Goal: Communication & Community: Connect with others

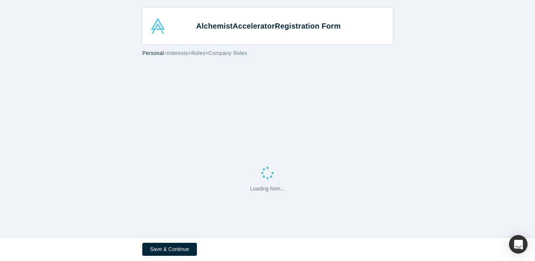
select select "US"
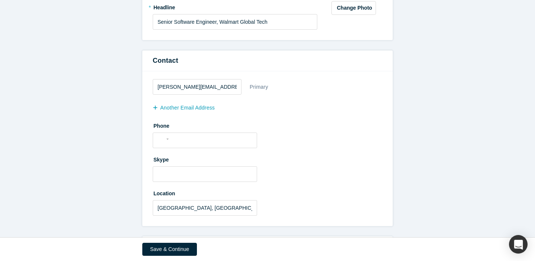
scroll to position [173, 0]
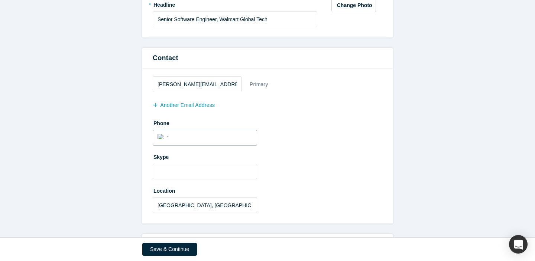
click at [221, 139] on input "tel" at bounding box center [211, 137] width 81 height 11
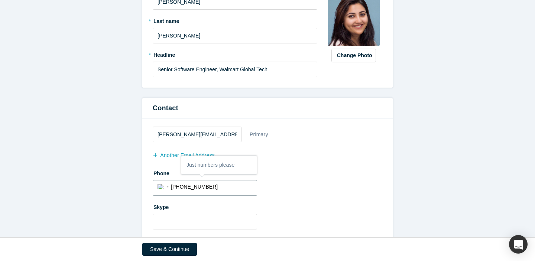
type input "(415) 746-0690"
click at [321, 151] on div "another Email Address" at bounding box center [268, 156] width 230 height 12
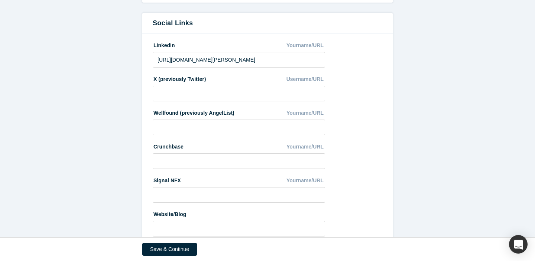
scroll to position [415, 0]
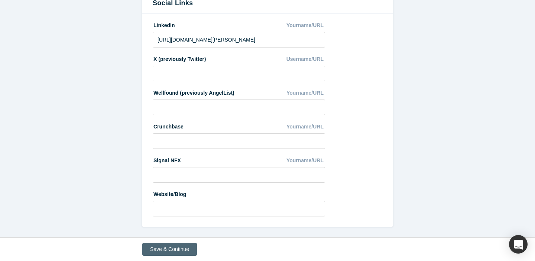
click at [179, 256] on button "Save & Continue" at bounding box center [169, 249] width 55 height 13
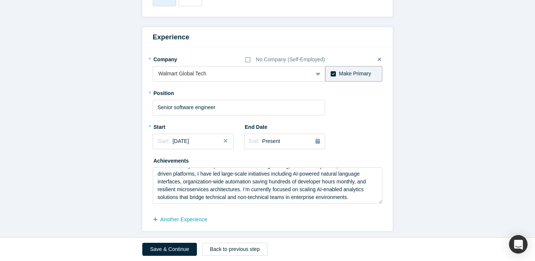
scroll to position [633, 0]
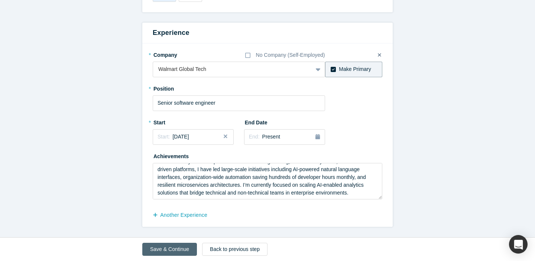
click at [174, 252] on button "Save & Continue" at bounding box center [169, 249] width 55 height 13
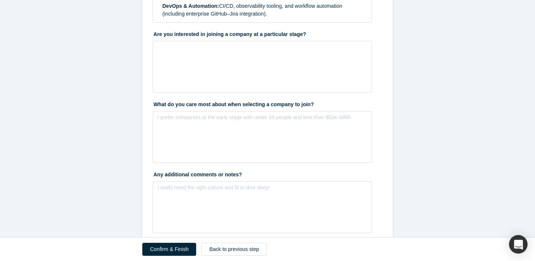
scroll to position [920, 0]
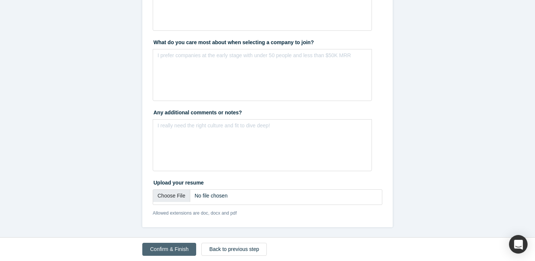
click at [170, 253] on button "Confirm & Finish" at bounding box center [169, 249] width 54 height 13
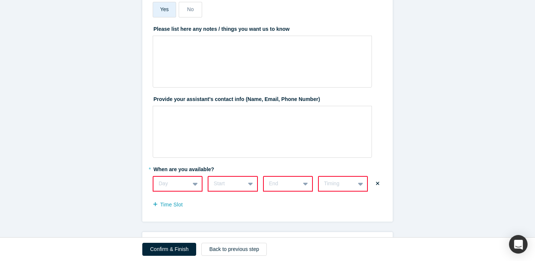
scroll to position [260, 0]
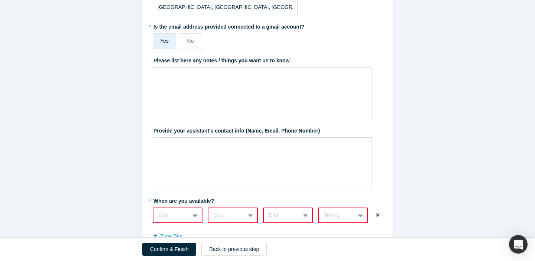
click at [193, 218] on div "Day" at bounding box center [178, 216] width 50 height 16
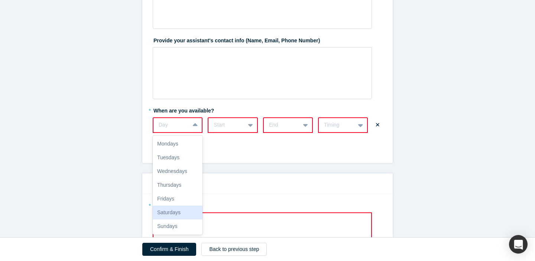
click at [168, 212] on div "Saturdays" at bounding box center [178, 213] width 50 height 14
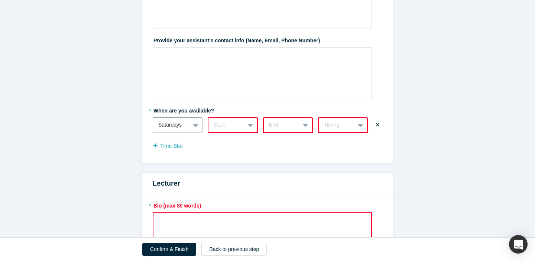
scroll to position [362, 0]
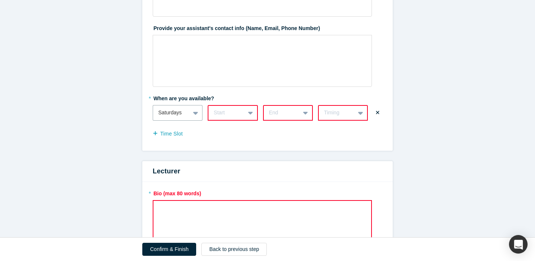
click at [239, 120] on div "Start" at bounding box center [233, 113] width 50 height 16
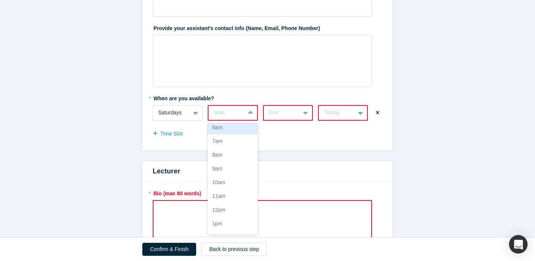
scroll to position [0, 0]
click at [225, 143] on div "7am" at bounding box center [233, 146] width 50 height 14
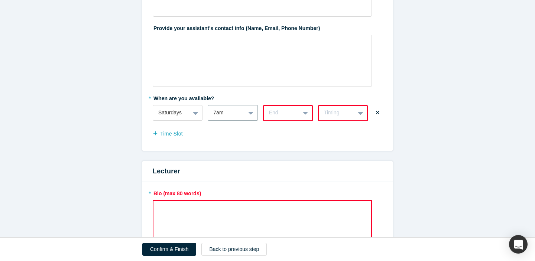
click at [309, 113] on div at bounding box center [306, 112] width 12 height 13
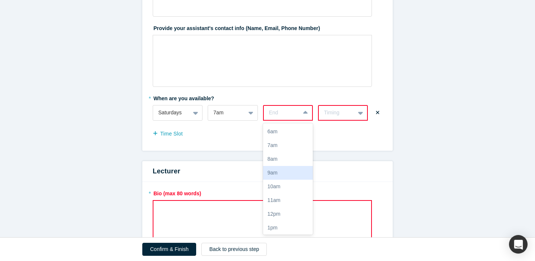
click at [289, 174] on div "9am" at bounding box center [288, 173] width 50 height 14
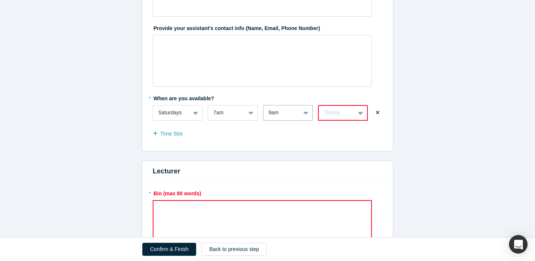
click at [362, 114] on icon at bounding box center [360, 112] width 5 height 7
click at [350, 133] on div "Weekly" at bounding box center [343, 132] width 50 height 14
click at [165, 136] on button "Time Slot" at bounding box center [172, 134] width 38 height 13
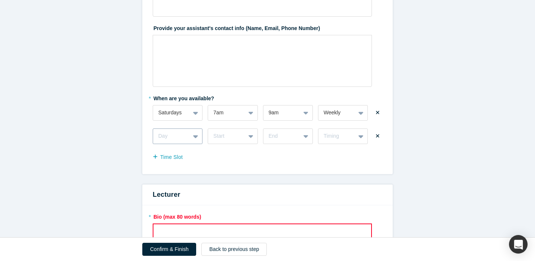
click at [197, 138] on div "Day" at bounding box center [178, 137] width 50 height 16
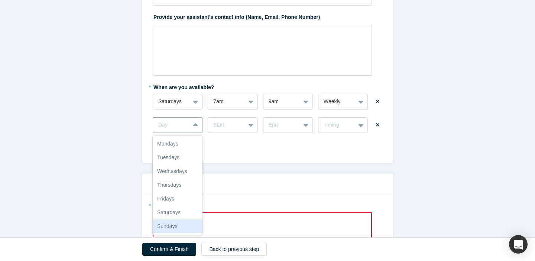
click at [181, 223] on div "Sundays" at bounding box center [178, 227] width 50 height 14
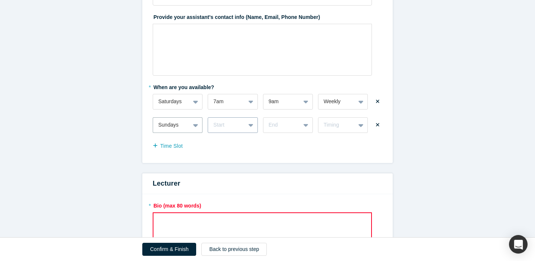
click at [245, 124] on div "Start" at bounding box center [233, 126] width 50 height 16
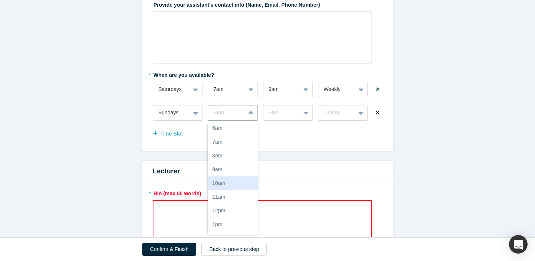
scroll to position [0, 0]
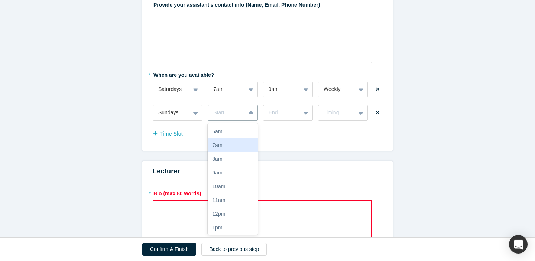
click at [235, 147] on div "7am" at bounding box center [233, 146] width 50 height 14
click at [306, 113] on icon at bounding box center [306, 112] width 5 height 7
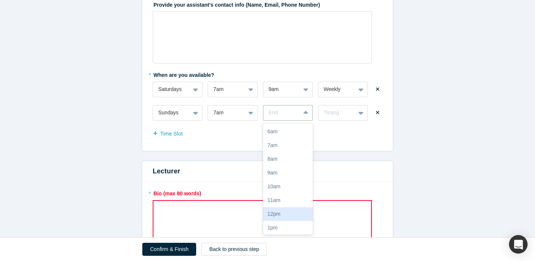
click at [288, 214] on div "12pm" at bounding box center [288, 215] width 50 height 14
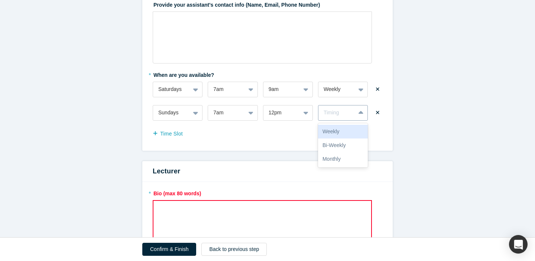
click at [360, 113] on icon at bounding box center [361, 112] width 5 height 3
click at [346, 131] on div "Weekly" at bounding box center [343, 132] width 50 height 14
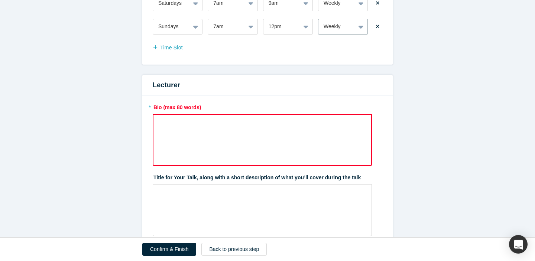
scroll to position [487, 0]
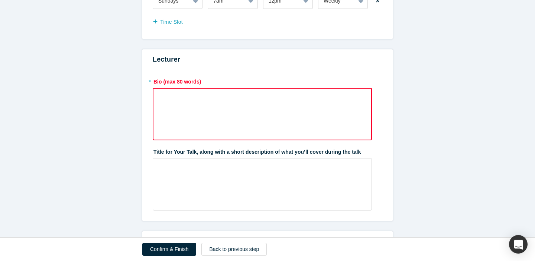
click at [174, 123] on div "rdw-wrapper" at bounding box center [262, 115] width 219 height 52
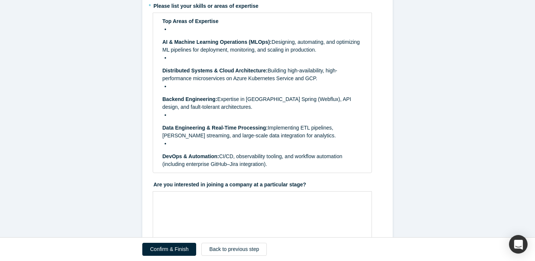
scroll to position [776, 0]
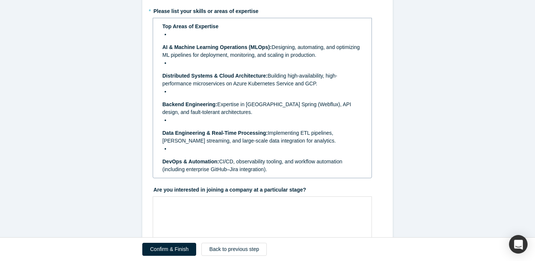
click at [163, 38] on div "Top Areas of Expertise AI & Machine Learning Operations (MLOps): Designing, aut…" at bounding box center [263, 98] width 200 height 151
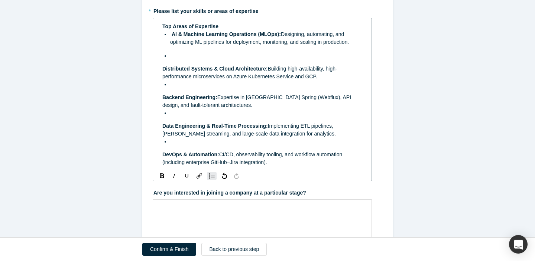
click at [162, 69] on div "Top Areas of Expertise AI & Machine Learning Operations (MLOps): Designing, aut…" at bounding box center [262, 94] width 209 height 148
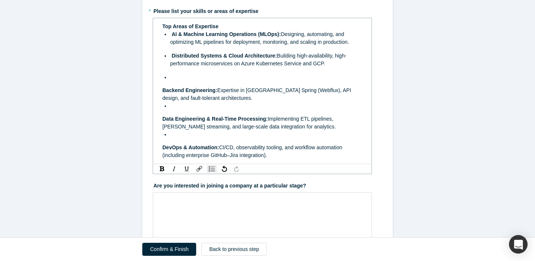
click at [163, 89] on span "Backend Engineering:" at bounding box center [190, 90] width 55 height 6
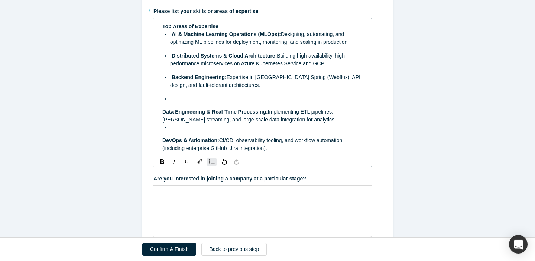
click at [163, 112] on span "Data Engineering & Real-Time Processing:" at bounding box center [216, 112] width 106 height 6
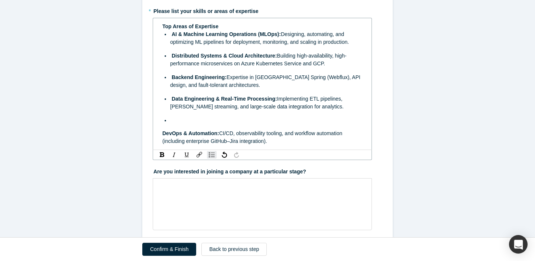
click at [163, 134] on span "DevOps & Automation:" at bounding box center [191, 134] width 57 height 6
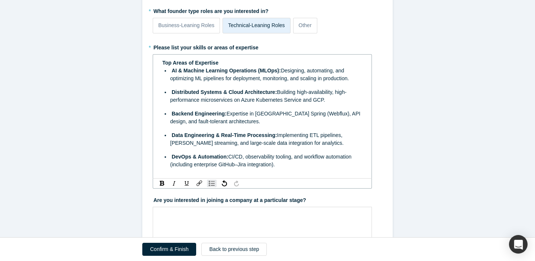
scroll to position [732, 0]
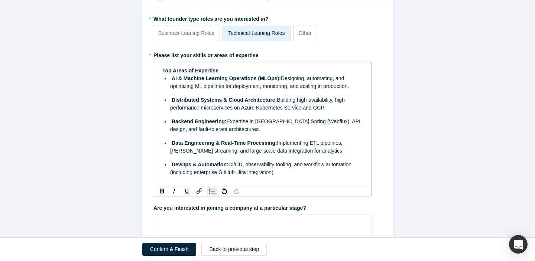
click at [295, 171] on div "DevOps & Automation: CI/CD, observability tooling, and workflow automation (inc…" at bounding box center [266, 169] width 193 height 16
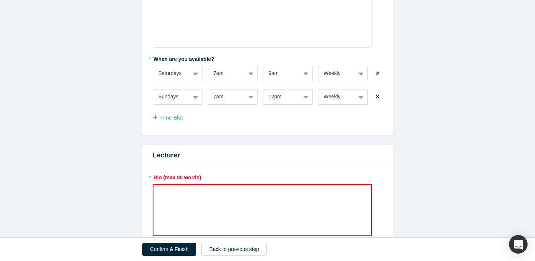
scroll to position [430, 0]
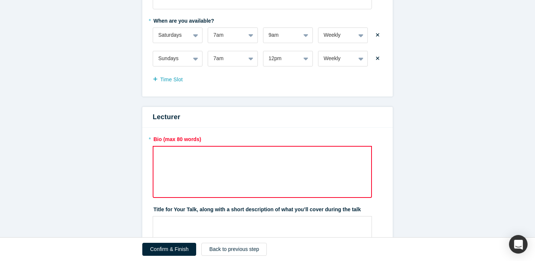
click at [183, 170] on div "rdw-wrapper" at bounding box center [262, 172] width 219 height 52
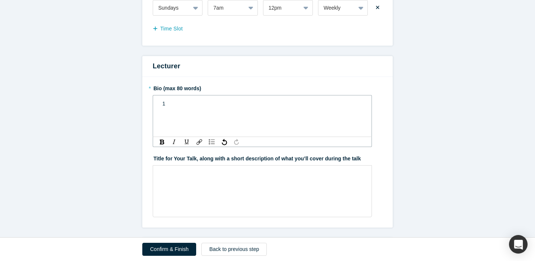
scroll to position [378, 0]
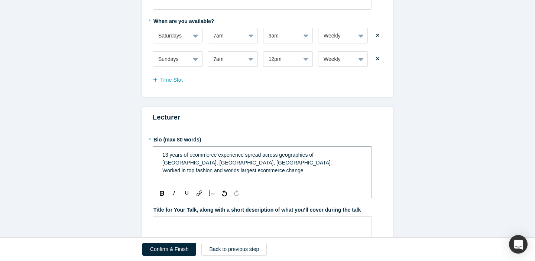
click at [213, 168] on span "Worked in top fashion and worlds largest ecommerce change" at bounding box center [233, 171] width 141 height 6
drag, startPoint x: 323, startPoint y: 165, endPoint x: 153, endPoint y: 165, distance: 169.9
click at [153, 165] on div "13 years of ecommerce experience spread across geographies of India, UK, USA. W…" at bounding box center [262, 168] width 219 height 42
click at [356, 157] on div "13 years of ecommerce experience spread across geographies of India, UK, USA." at bounding box center [263, 159] width 200 height 16
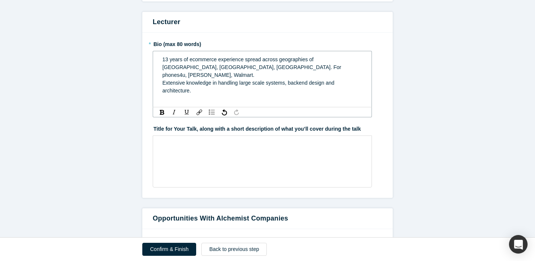
scroll to position [476, 0]
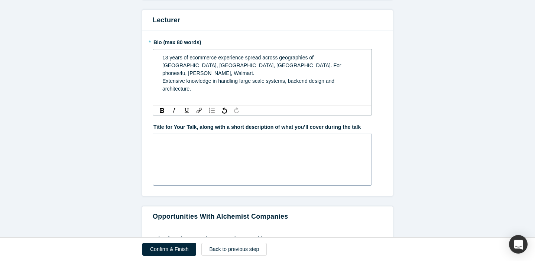
click at [297, 145] on div "rdw-wrapper" at bounding box center [262, 160] width 219 height 52
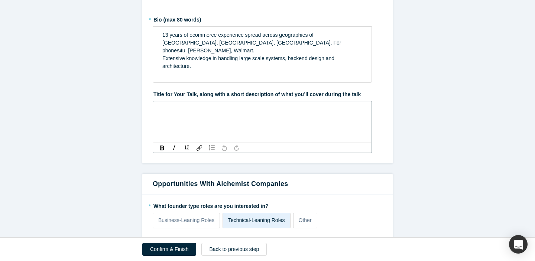
scroll to position [474, 0]
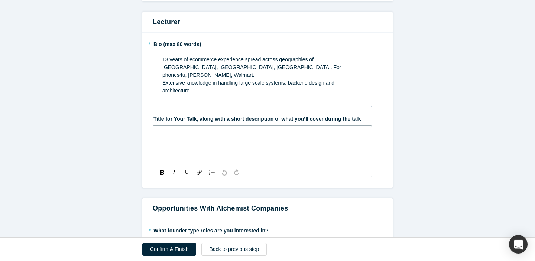
click at [192, 60] on span "13 years of ecommerce experience spread across geographies of India, UK, USA. F…" at bounding box center [253, 68] width 180 height 22
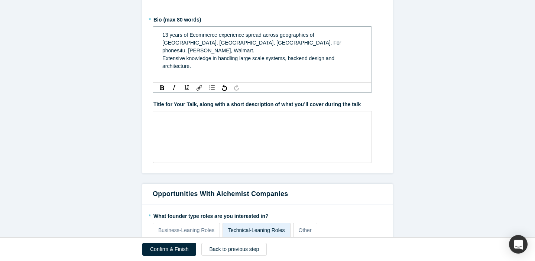
scroll to position [501, 0]
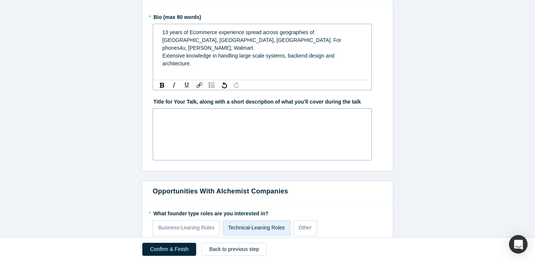
click at [188, 119] on div "rdw-wrapper" at bounding box center [262, 135] width 219 height 52
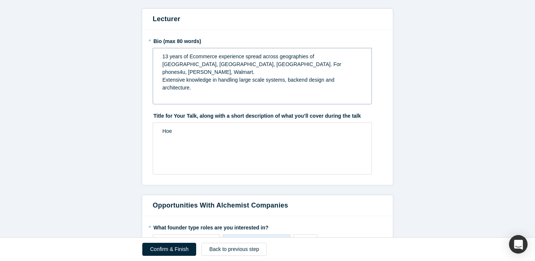
scroll to position [479, 0]
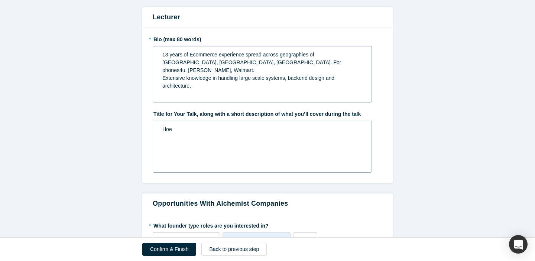
click at [172, 126] on span "Hoe" at bounding box center [168, 129] width 10 height 6
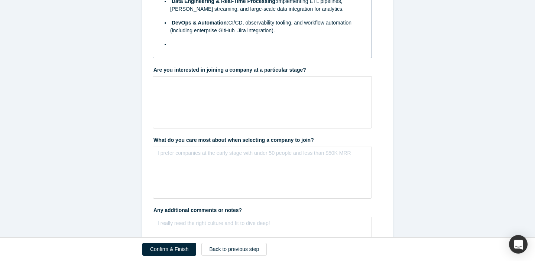
scroll to position [836, 0]
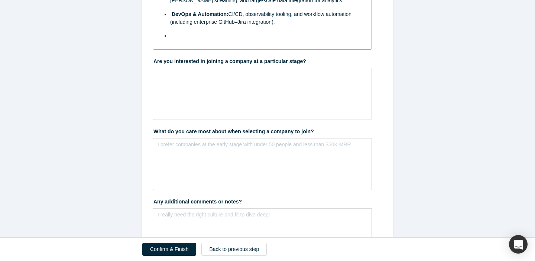
click at [251, 106] on div "rdw-wrapper" at bounding box center [262, 94] width 219 height 52
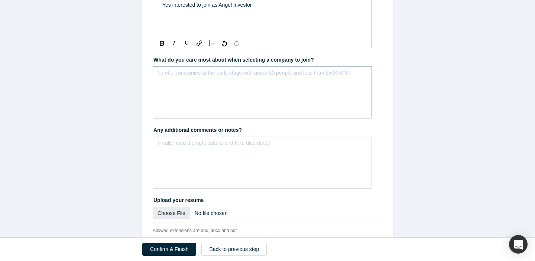
scroll to position [910, 0]
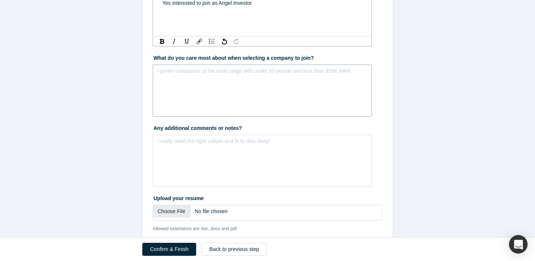
click at [211, 89] on div "I prefer companies at the early stage with under 50 people and less than $50K M…" at bounding box center [262, 91] width 219 height 52
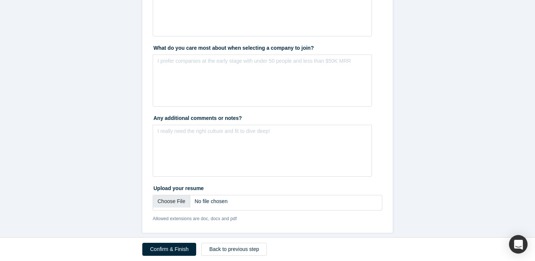
scroll to position [921, 0]
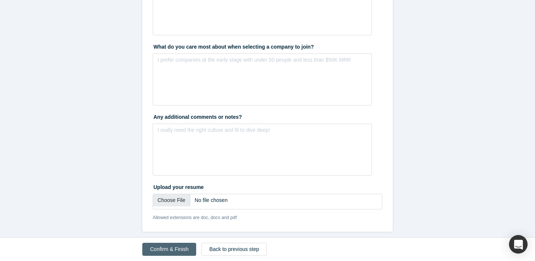
click at [169, 248] on button "Confirm & Finish" at bounding box center [169, 249] width 54 height 13
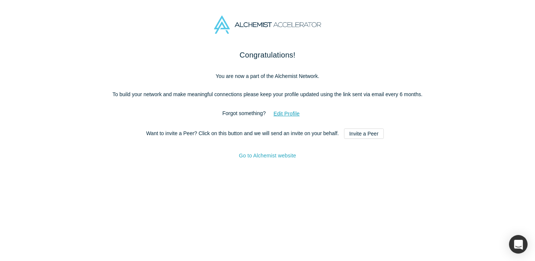
click at [271, 159] on link "Go to Alchemist website" at bounding box center [267, 156] width 57 height 6
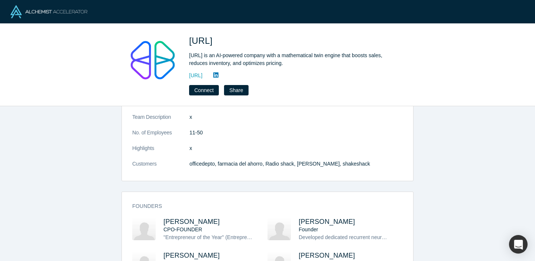
scroll to position [121, 0]
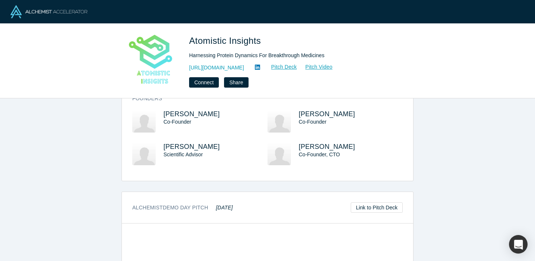
scroll to position [271, 0]
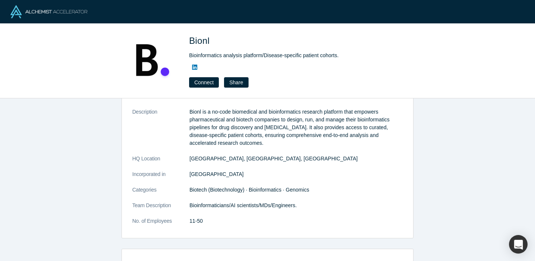
scroll to position [27, 0]
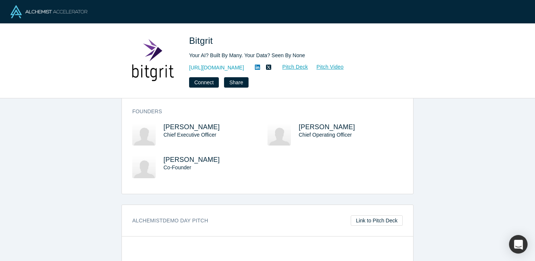
scroll to position [305, 0]
click at [214, 82] on button "Connect" at bounding box center [204, 82] width 30 height 10
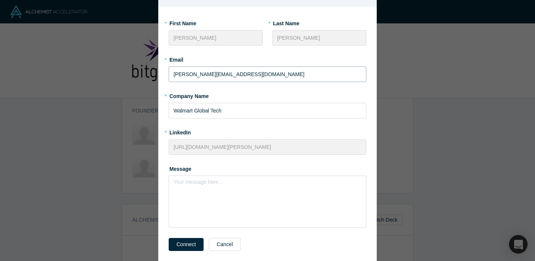
scroll to position [68, 0]
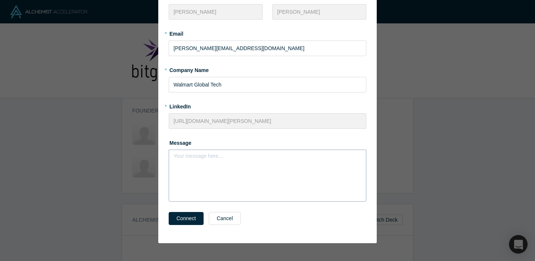
click at [206, 153] on div "rdw-editor" at bounding box center [268, 158] width 188 height 12
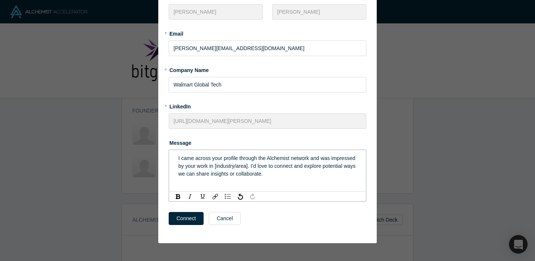
click at [176, 158] on div "I came across your profile through the Alchemist network and was impressed by y…" at bounding box center [268, 166] width 188 height 28
click at [193, 162] on div "I came across your profile through the Alchemist network and was impressed by y…" at bounding box center [267, 166] width 179 height 23
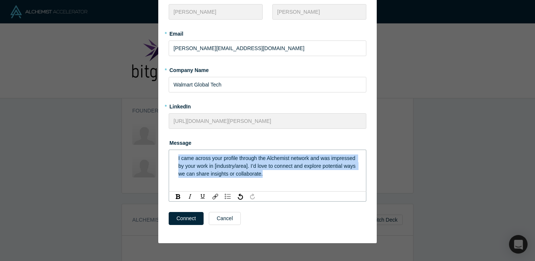
click at [193, 162] on div "I came across your profile through the Alchemist network and was impressed by y…" at bounding box center [267, 166] width 179 height 23
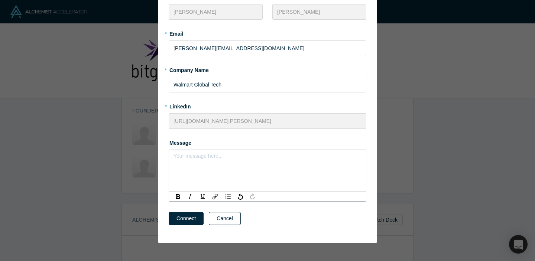
click at [224, 222] on button "Cancel" at bounding box center [225, 218] width 32 height 13
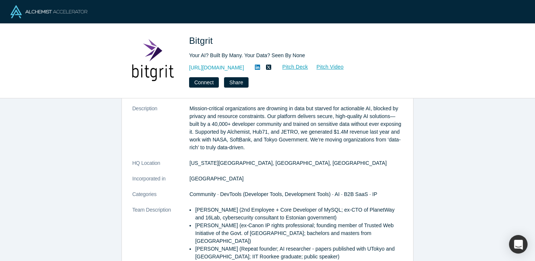
scroll to position [26, 0]
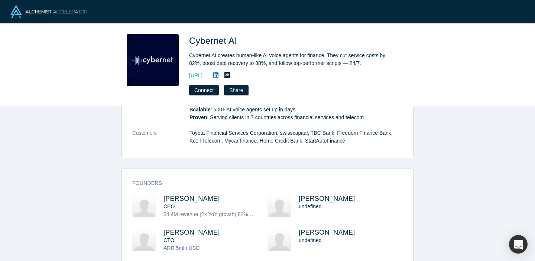
scroll to position [328, 0]
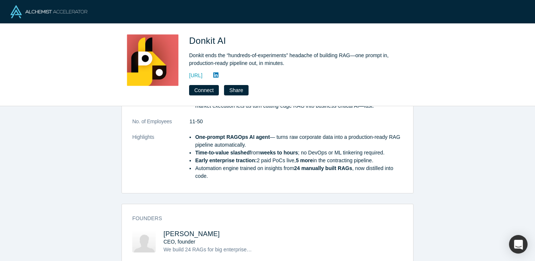
scroll to position [213, 0]
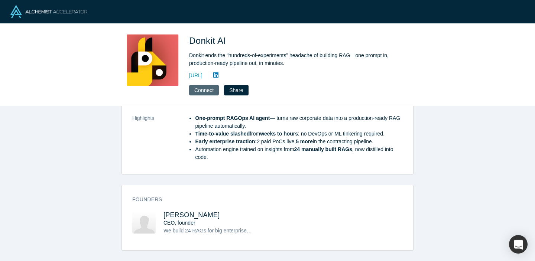
click at [205, 91] on button "Connect" at bounding box center [204, 90] width 30 height 10
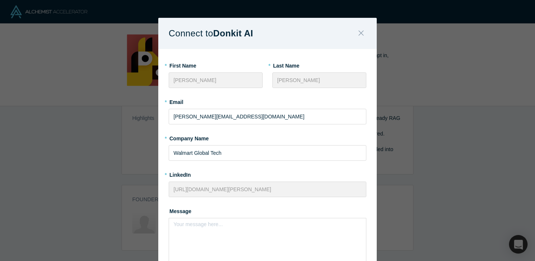
click at [357, 36] on button "Close" at bounding box center [362, 34] width 16 height 16
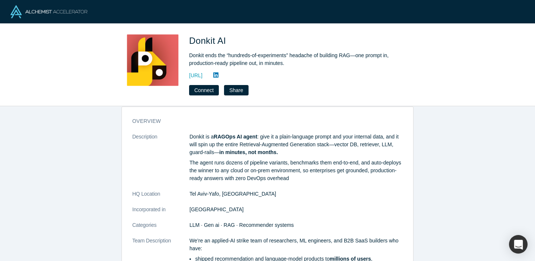
scroll to position [9, 0]
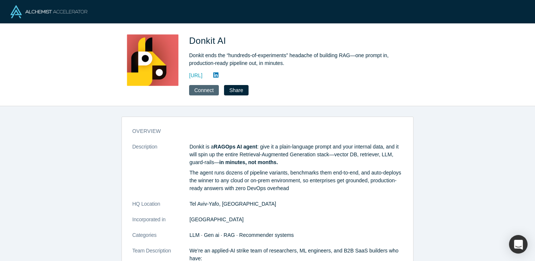
click at [203, 93] on button "Connect" at bounding box center [204, 90] width 30 height 10
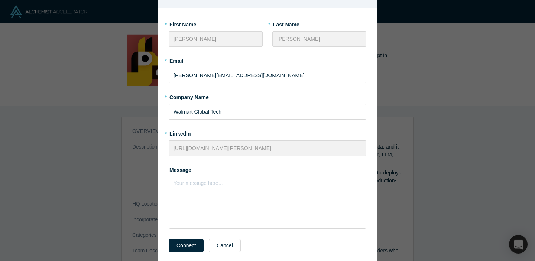
scroll to position [65, 0]
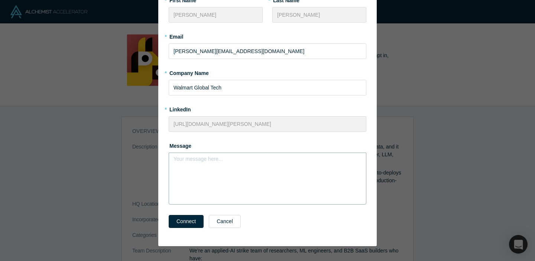
click at [193, 180] on div "Your message here..." at bounding box center [268, 179] width 198 height 52
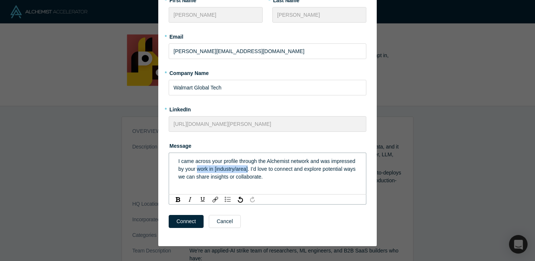
drag, startPoint x: 224, startPoint y: 169, endPoint x: 274, endPoint y: 169, distance: 50.6
click at [274, 169] on span "I came across your profile through the Alchemist network and was impressed by y…" at bounding box center [267, 169] width 179 height 22
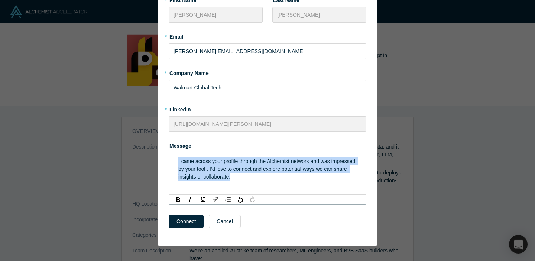
drag, startPoint x: 268, startPoint y: 178, endPoint x: 174, endPoint y: 159, distance: 96.7
click at [174, 159] on div "I came across your profile through the Alchemist network and was impressed by y…" at bounding box center [268, 169] width 188 height 28
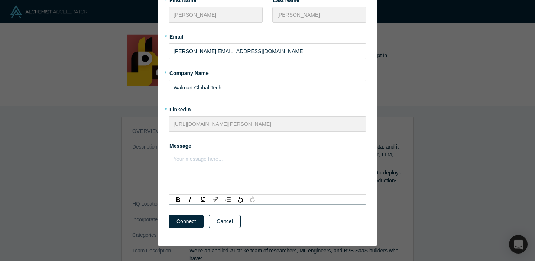
click at [218, 218] on button "Cancel" at bounding box center [225, 221] width 32 height 13
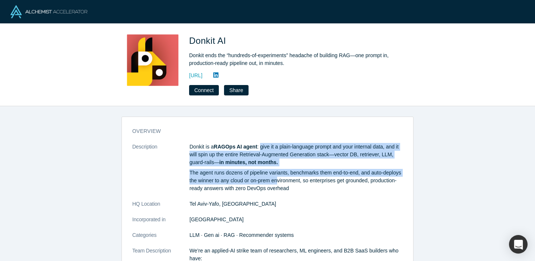
drag, startPoint x: 263, startPoint y: 147, endPoint x: 299, endPoint y: 183, distance: 51.3
click at [299, 183] on div "Donkit is a RAGOps AI agent : give it a plain-language prompt and your internal…" at bounding box center [296, 167] width 213 height 49
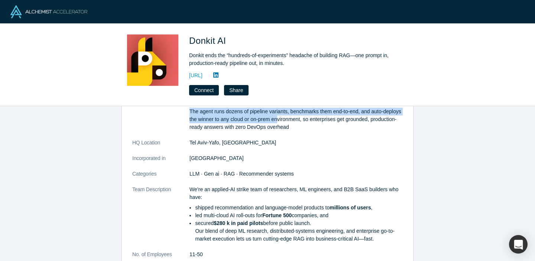
scroll to position [62, 0]
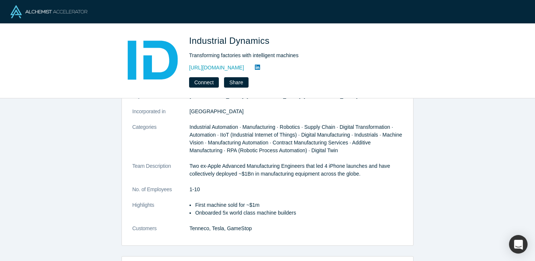
scroll to position [115, 0]
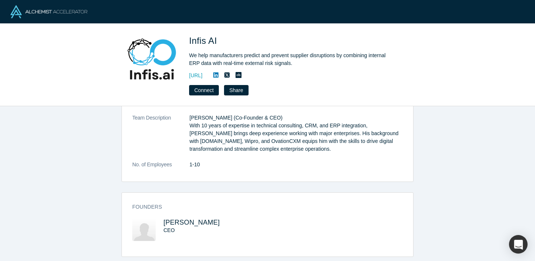
scroll to position [145, 0]
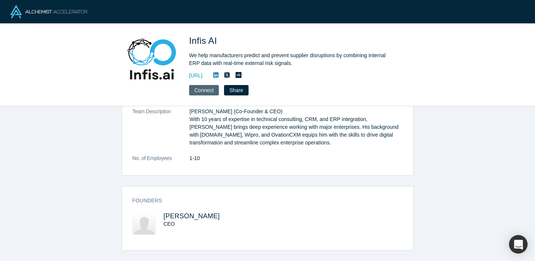
click at [208, 90] on button "Connect" at bounding box center [204, 90] width 30 height 10
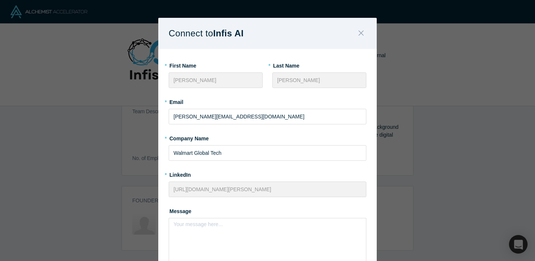
click at [359, 33] on icon "Close" at bounding box center [361, 33] width 5 height 8
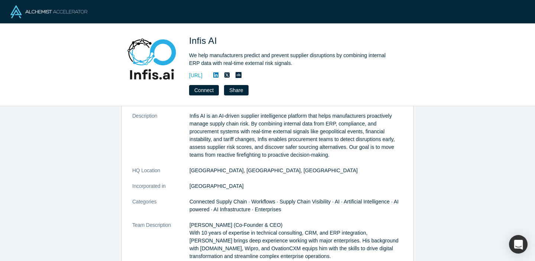
scroll to position [24, 0]
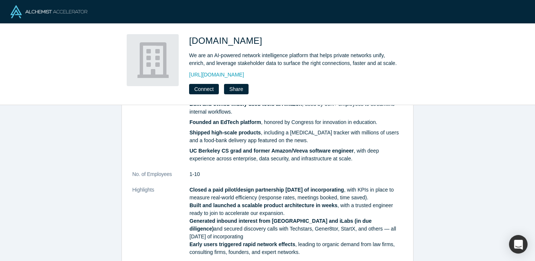
scroll to position [257, 0]
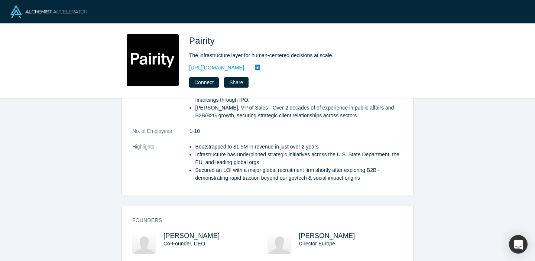
scroll to position [289, 0]
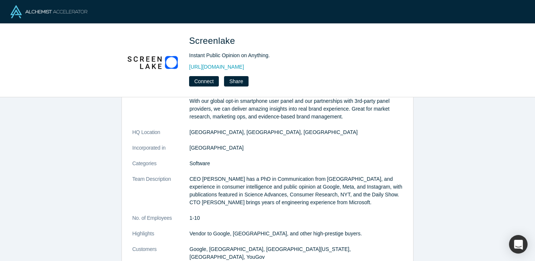
scroll to position [50, 0]
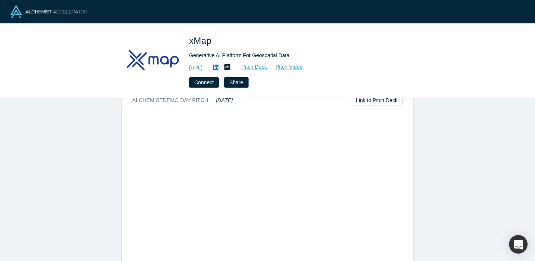
scroll to position [383, 0]
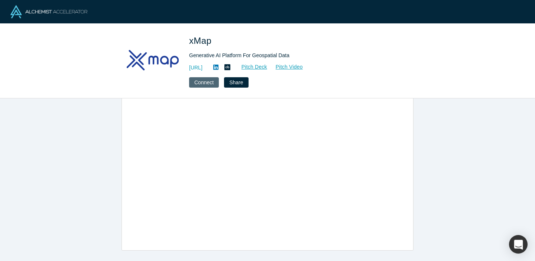
click at [206, 81] on button "Connect" at bounding box center [204, 82] width 30 height 10
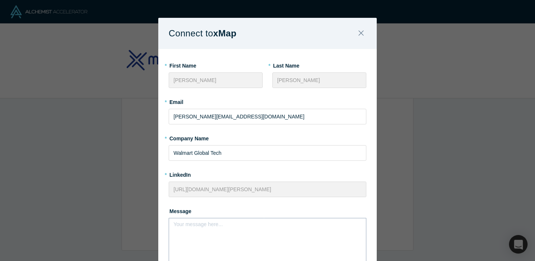
click at [240, 227] on div "rdw-editor" at bounding box center [267, 227] width 179 height 8
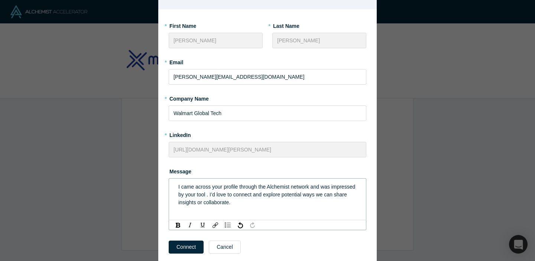
scroll to position [60, 0]
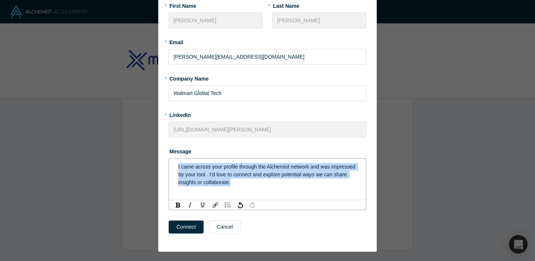
drag, startPoint x: 275, startPoint y: 183, endPoint x: 155, endPoint y: 161, distance: 122.5
click at [155, 161] on div "Connect to xMap * First Name Ankita * Last Name Banerjee * Email ankita.banerje…" at bounding box center [267, 130] width 535 height 261
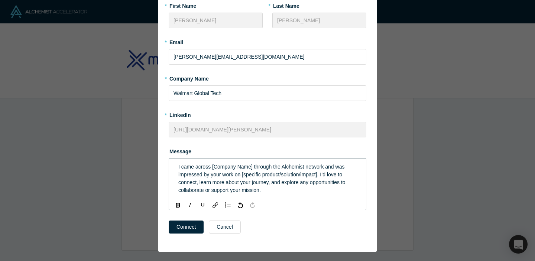
scroll to position [0, 0]
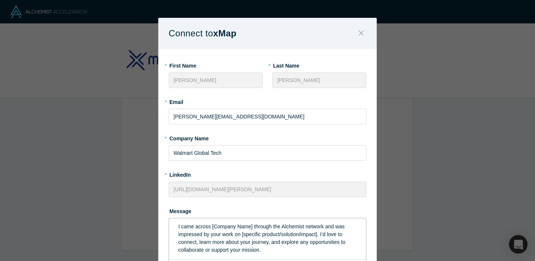
click at [361, 32] on icon "Close" at bounding box center [361, 33] width 5 height 8
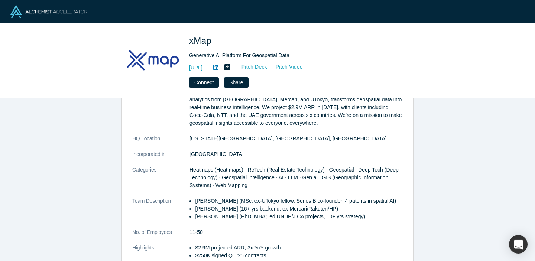
scroll to position [52, 0]
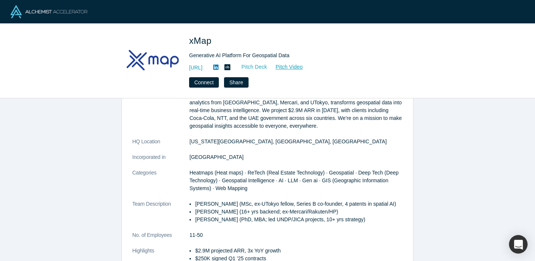
click at [268, 67] on link "Pitch Deck" at bounding box center [251, 67] width 34 height 9
click at [302, 69] on link "Pitch Video" at bounding box center [286, 67] width 36 height 9
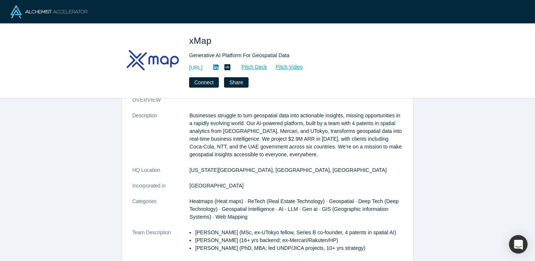
scroll to position [0, 0]
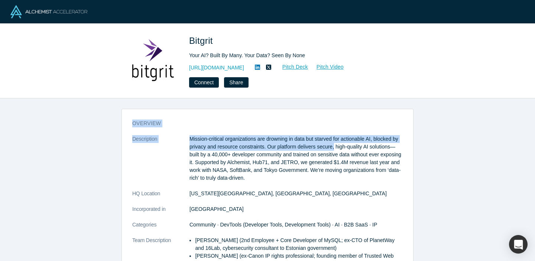
drag, startPoint x: 0, startPoint y: 0, endPoint x: 533, endPoint y: 68, distance: 537.3
click at [533, 71] on div "Bitgrit Your AI? Built By Many. Your Data? Seen By None [URL][DOMAIN_NAME] Pitc…" at bounding box center [267, 130] width 535 height 261
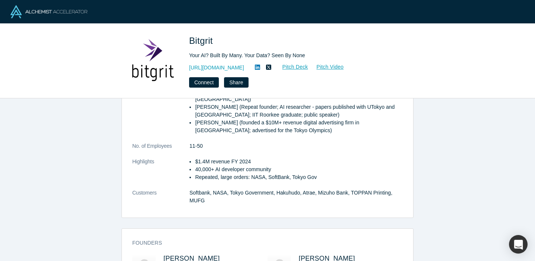
scroll to position [171, 0]
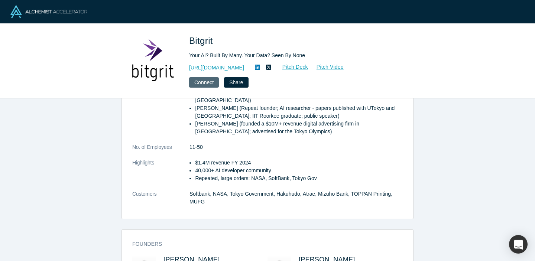
click at [206, 85] on button "Connect" at bounding box center [204, 82] width 30 height 10
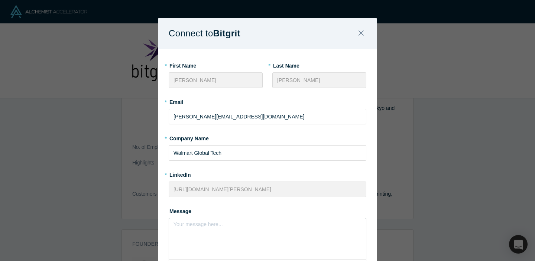
click at [215, 222] on div "rdw-editor" at bounding box center [268, 227] width 188 height 12
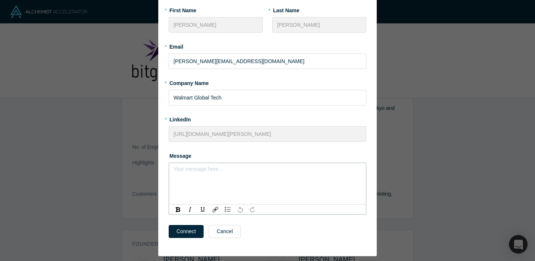
scroll to position [68, 0]
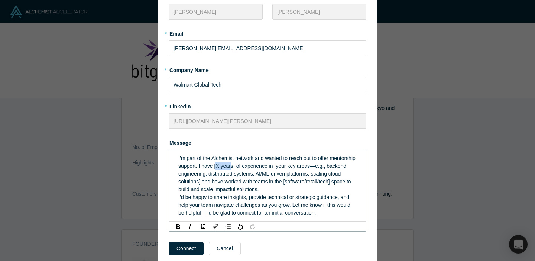
drag, startPoint x: 244, startPoint y: 168, endPoint x: 258, endPoint y: 168, distance: 14.5
click at [258, 168] on span "I’m part of the Alchemist network and wanted to reach out to offer mentorship s…" at bounding box center [267, 173] width 179 height 37
drag, startPoint x: 242, startPoint y: 168, endPoint x: 263, endPoint y: 168, distance: 20.1
click at [263, 168] on span "I’m part of the Alchemist network and wanted to reach out to offer mentorship s…" at bounding box center [267, 173] width 179 height 37
drag, startPoint x: 290, startPoint y: 168, endPoint x: 300, endPoint y: 168, distance: 10.4
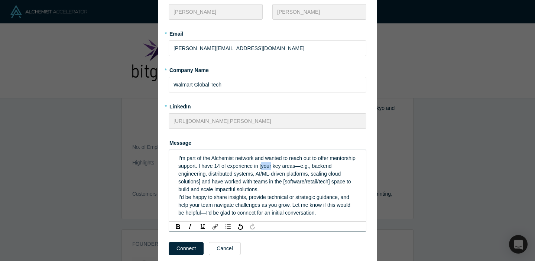
click at [300, 168] on span "I’m part of the Alchemist network and wanted to reach out to offer mentorship s…" at bounding box center [267, 173] width 179 height 37
click at [287, 181] on span "I’m part of the Alchemist network and wanted to reach out to offer mentorship s…" at bounding box center [268, 173] width 180 height 37
click at [286, 183] on span "I’m part of the Alchemist network and wanted to reach out to offer mentorship s…" at bounding box center [268, 173] width 180 height 37
click at [330, 182] on span "I’m part of the Alchemist network and wanted to reach out to offer mentorship s…" at bounding box center [268, 173] width 180 height 37
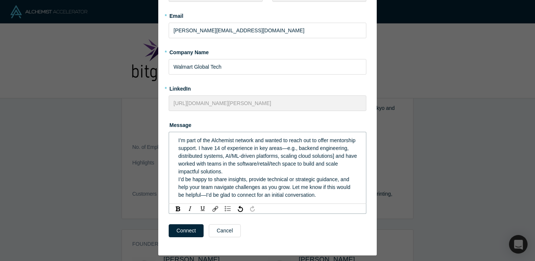
scroll to position [88, 0]
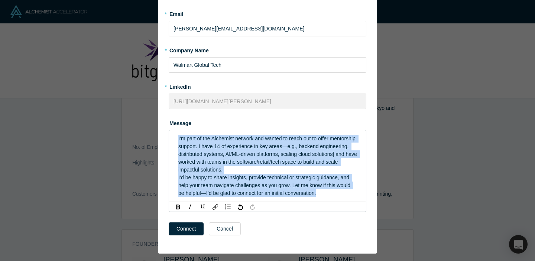
drag, startPoint x: 326, startPoint y: 196, endPoint x: 164, endPoint y: 142, distance: 171.0
click at [164, 141] on div "* First Name [PERSON_NAME] * Last Name [PERSON_NAME] * Email [PERSON_NAME][EMAI…" at bounding box center [267, 107] width 219 height 293
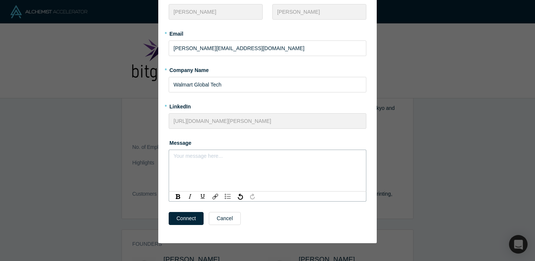
scroll to position [1, 0]
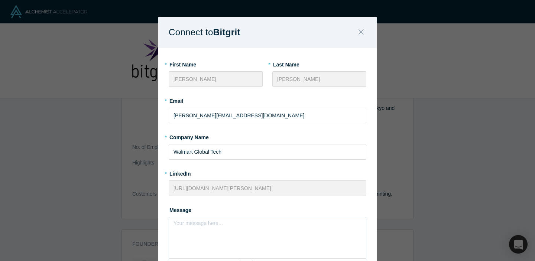
click at [360, 32] on icon "Close" at bounding box center [361, 32] width 5 height 8
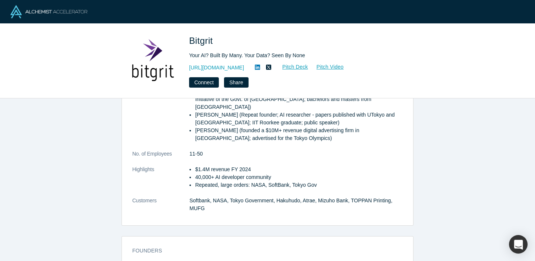
scroll to position [0, 0]
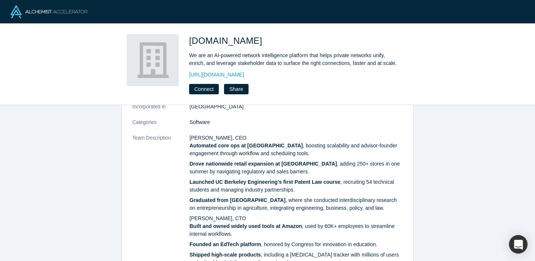
scroll to position [131, 0]
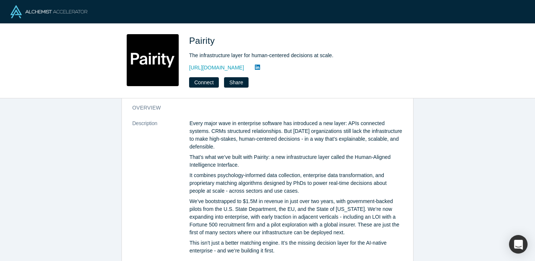
scroll to position [19, 0]
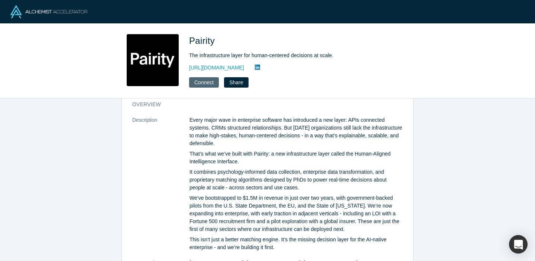
click at [206, 81] on button "Connect" at bounding box center [204, 82] width 30 height 10
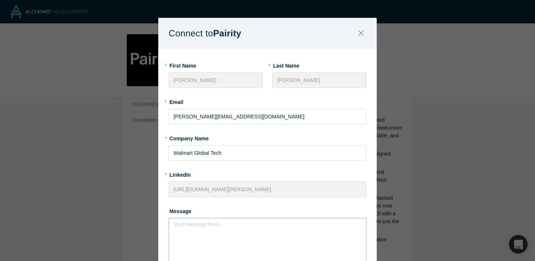
click at [234, 232] on div "rdw-editor" at bounding box center [268, 227] width 188 height 12
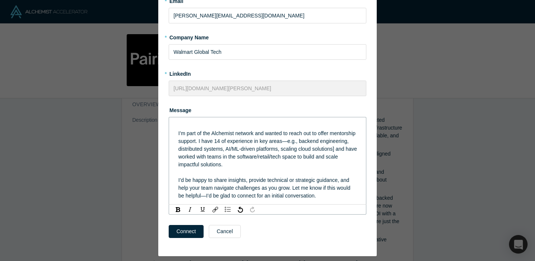
scroll to position [102, 0]
click at [202, 156] on span "I’m part of the Alchemist network and wanted to reach out to offer mentorship s…" at bounding box center [268, 148] width 180 height 37
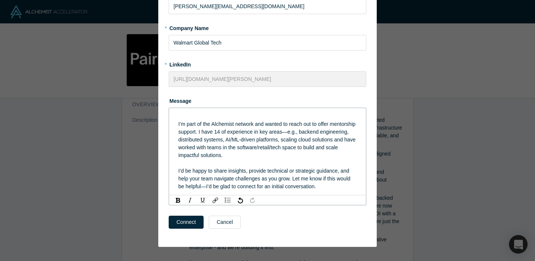
scroll to position [112, 0]
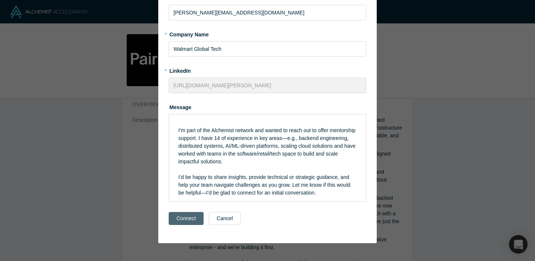
click at [187, 219] on button "Connect" at bounding box center [186, 218] width 35 height 13
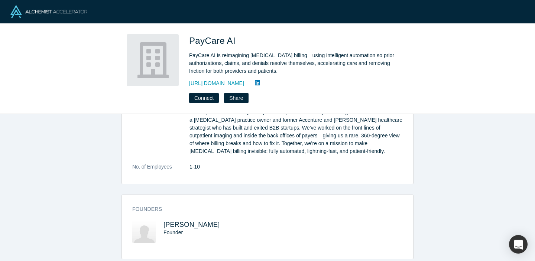
scroll to position [231, 0]
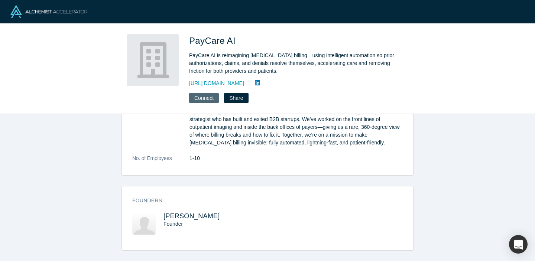
click at [209, 100] on button "Connect" at bounding box center [204, 98] width 30 height 10
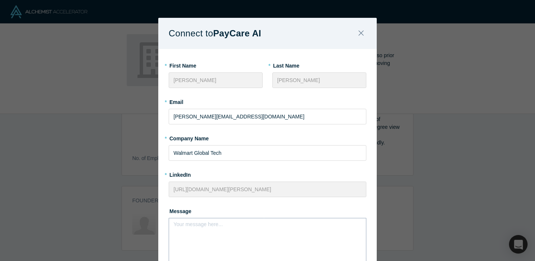
click at [242, 225] on div "rdw-editor" at bounding box center [267, 227] width 179 height 8
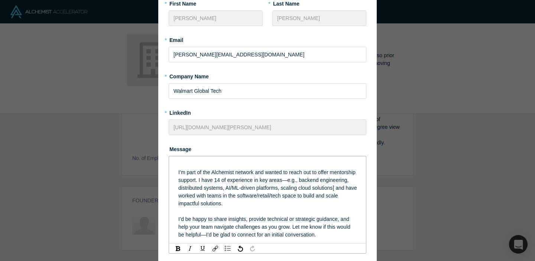
scroll to position [62, 0]
click at [200, 197] on span "I’m part of the Alchemist network and wanted to reach out to offer mentorship s…" at bounding box center [268, 187] width 180 height 37
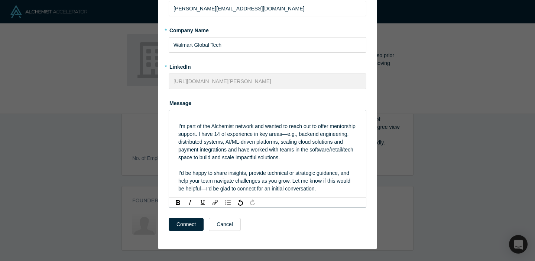
scroll to position [114, 0]
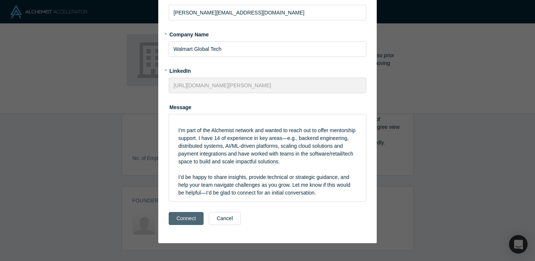
click at [192, 219] on button "Connect" at bounding box center [186, 218] width 35 height 13
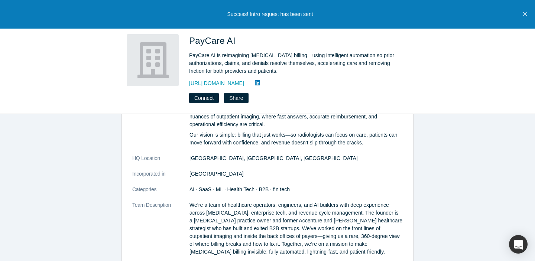
scroll to position [119, 0]
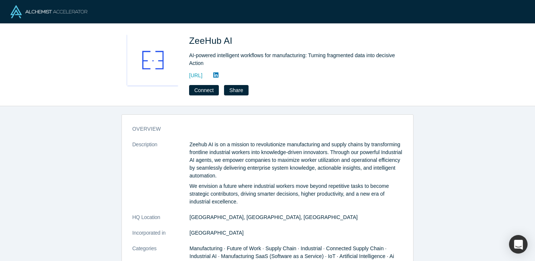
scroll to position [2, 0]
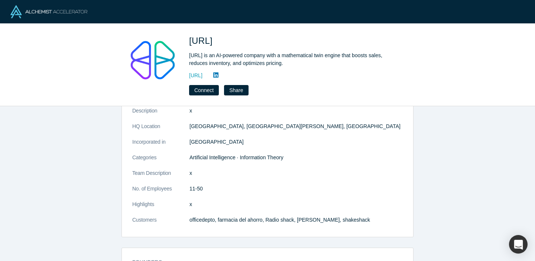
scroll to position [35, 0]
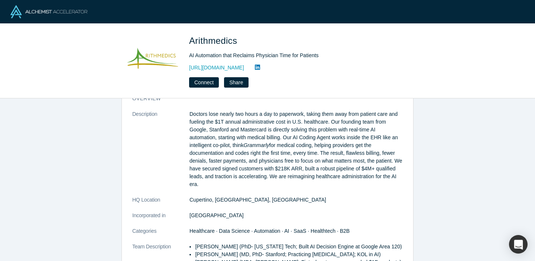
scroll to position [25, 0]
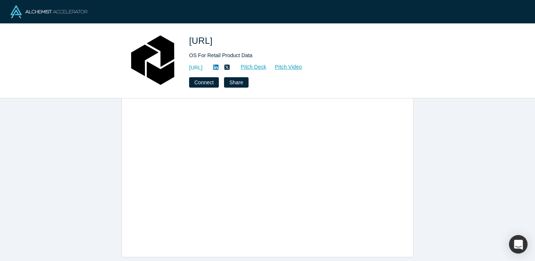
scroll to position [423, 0]
click at [493, 142] on div "overview Description Retailers and suppliers lose billions to bad product data,…" at bounding box center [267, 180] width 535 height 163
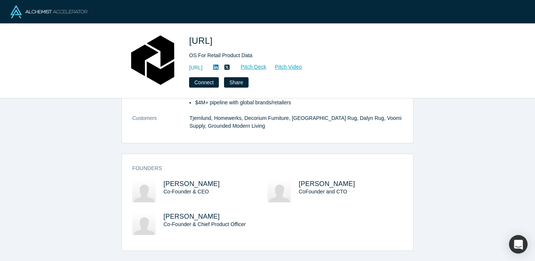
scroll to position [225, 0]
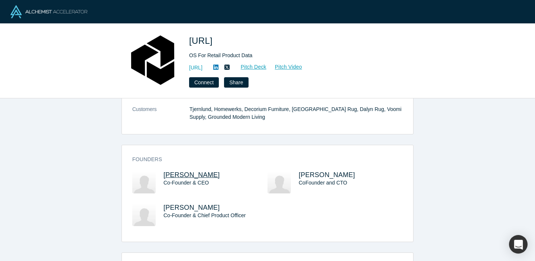
click at [181, 177] on span "[PERSON_NAME]" at bounding box center [192, 174] width 57 height 7
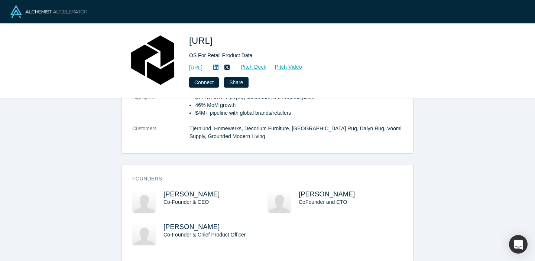
scroll to position [206, 0]
